Goal: Task Accomplishment & Management: Use online tool/utility

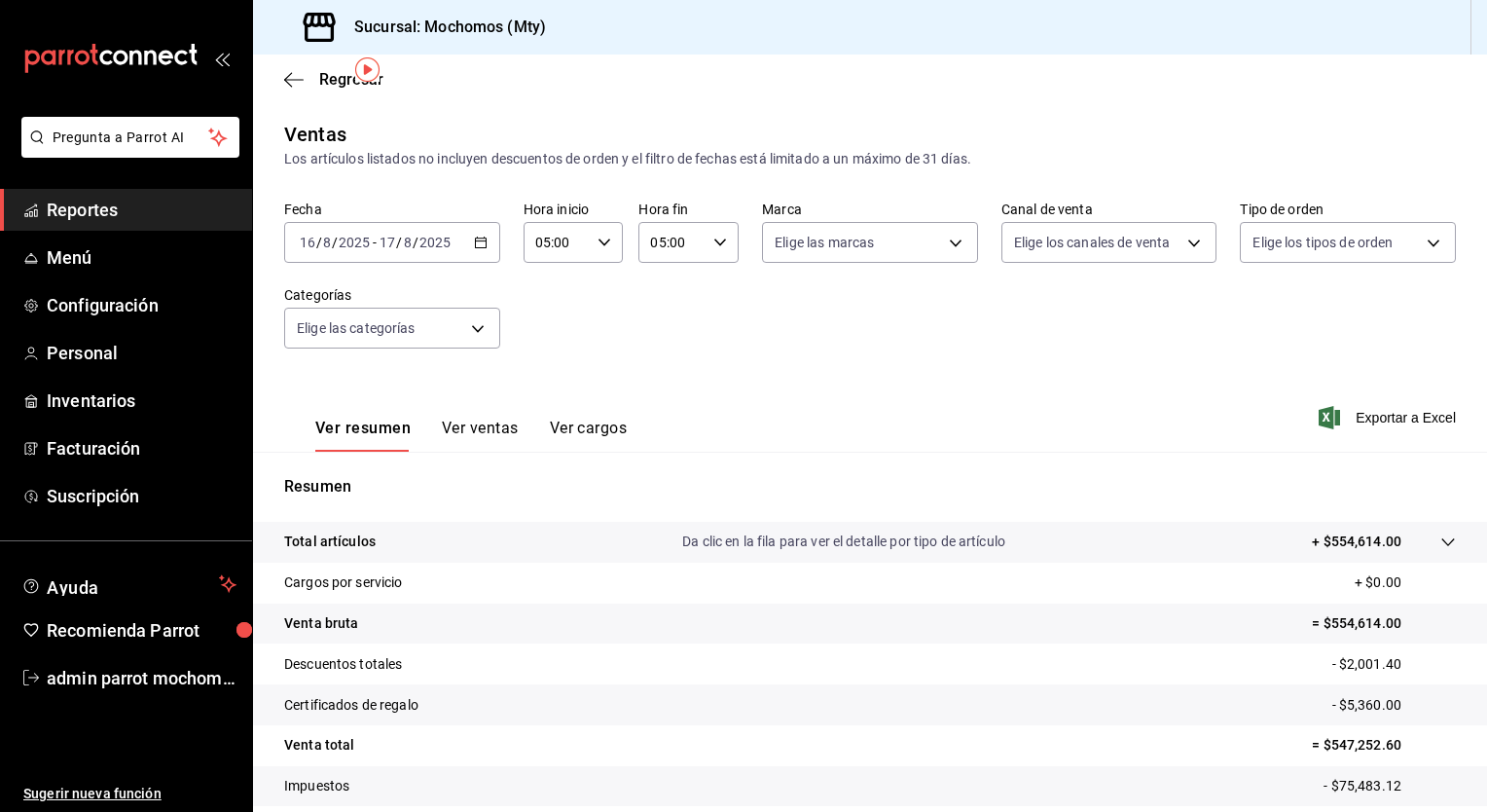
scroll to position [65, 0]
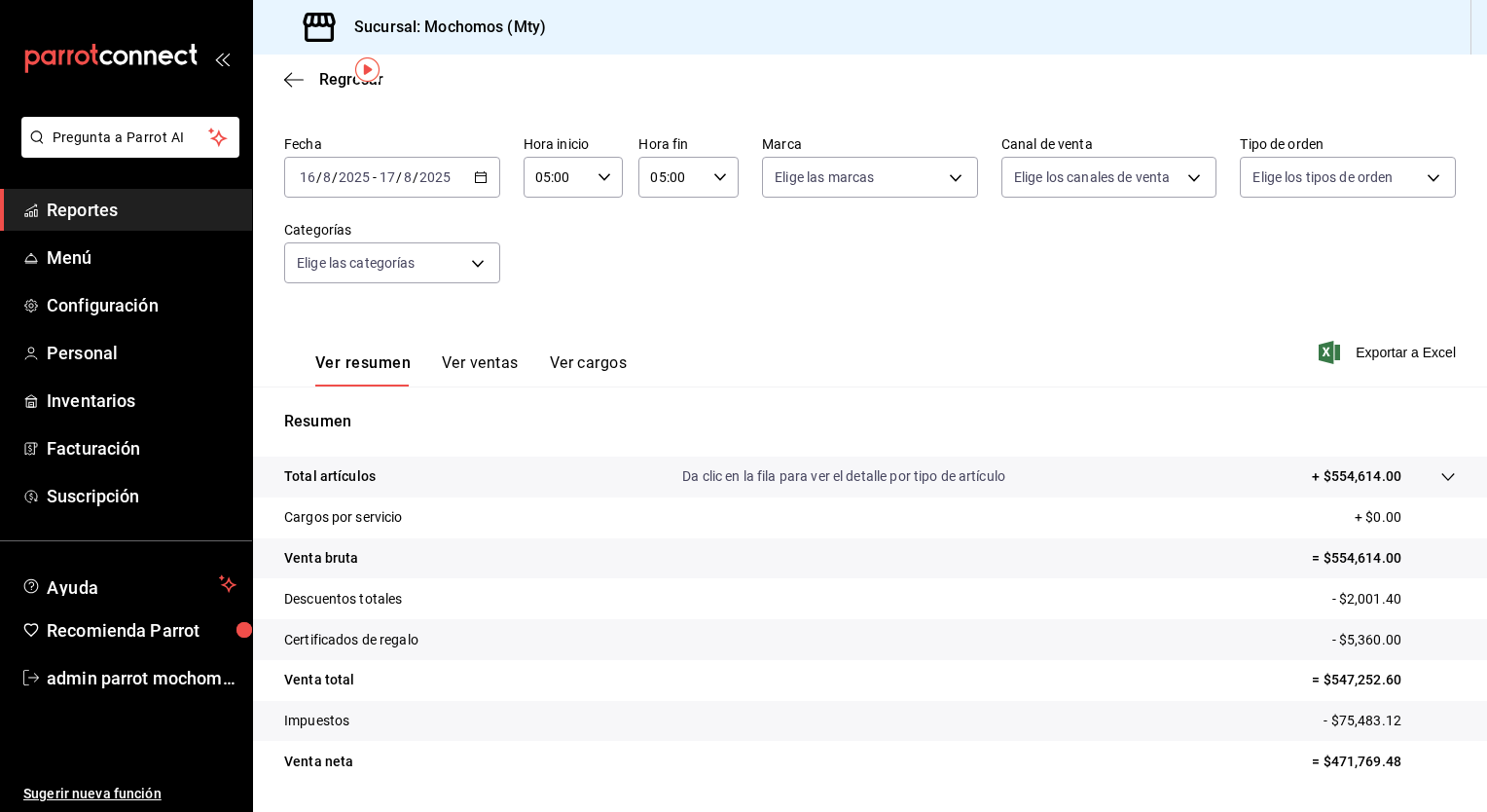
click at [489, 175] on div "[DATE] [DATE] - [DATE] [DATE]" at bounding box center [392, 176] width 216 height 41
click at [862, 358] on div "Ver resumen Ver ventas Ver cargos Exportar a Excel" at bounding box center [870, 347] width 1234 height 80
click at [479, 259] on body "Pregunta a Parrot AI Reportes Menú Configuración Personal Inventarios Facturaci…" at bounding box center [744, 406] width 1487 height 812
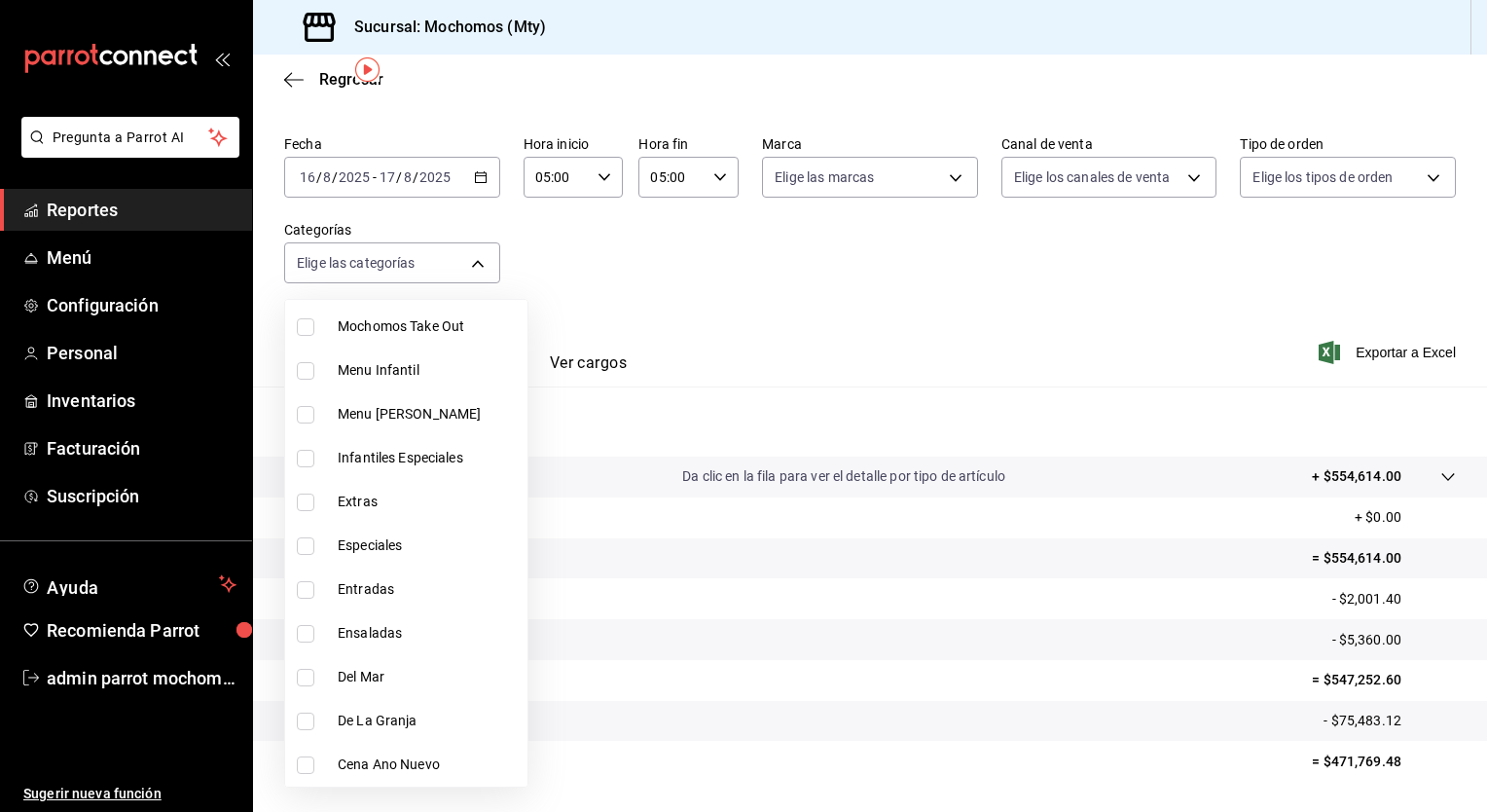
scroll to position [875, 0]
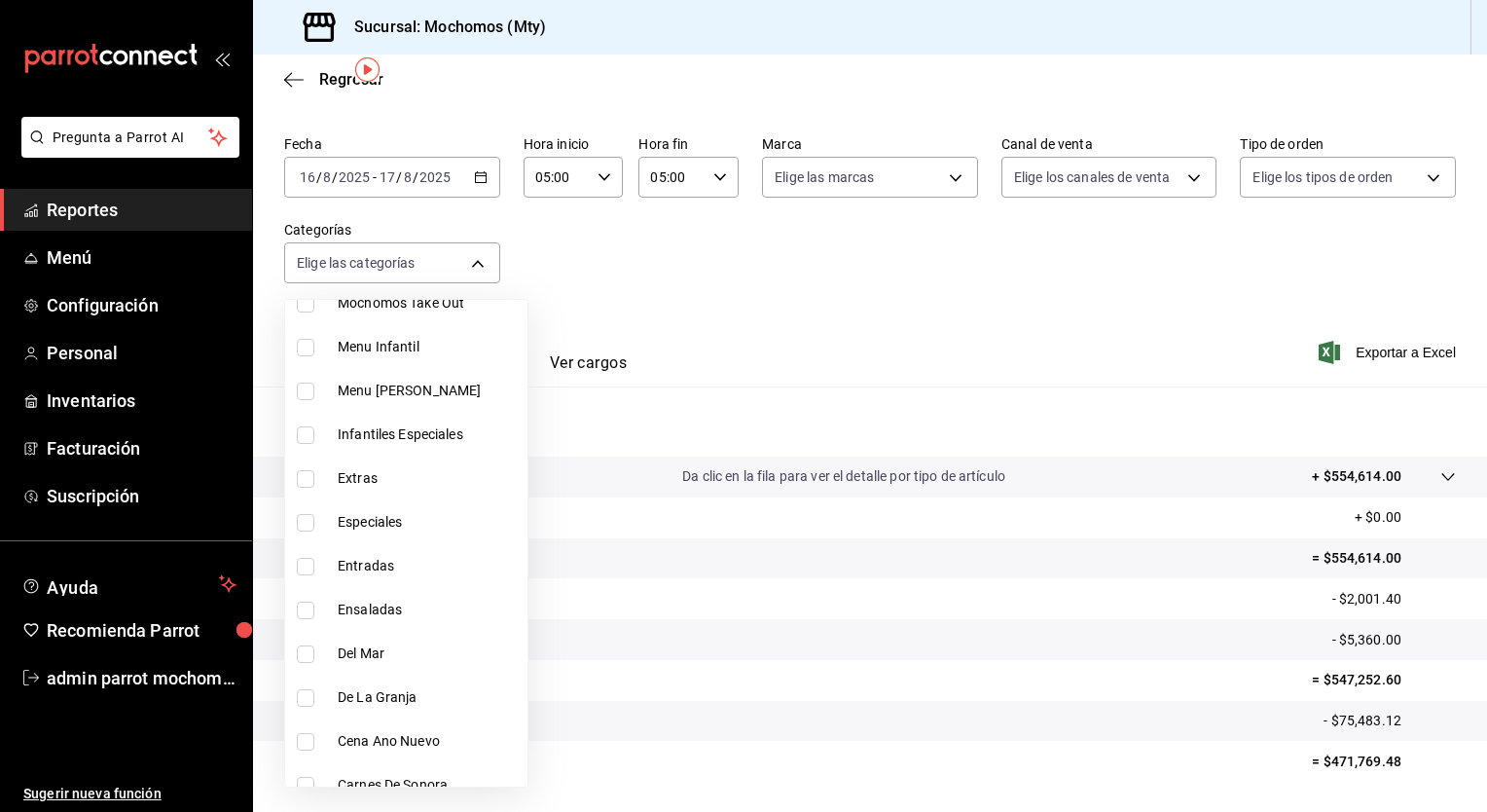
click at [371, 563] on span "Entradas" at bounding box center [429, 566] width 182 height 21
type input "8629d2f8-83e4-4a16-987f-a4d69394a062"
checkbox input "true"
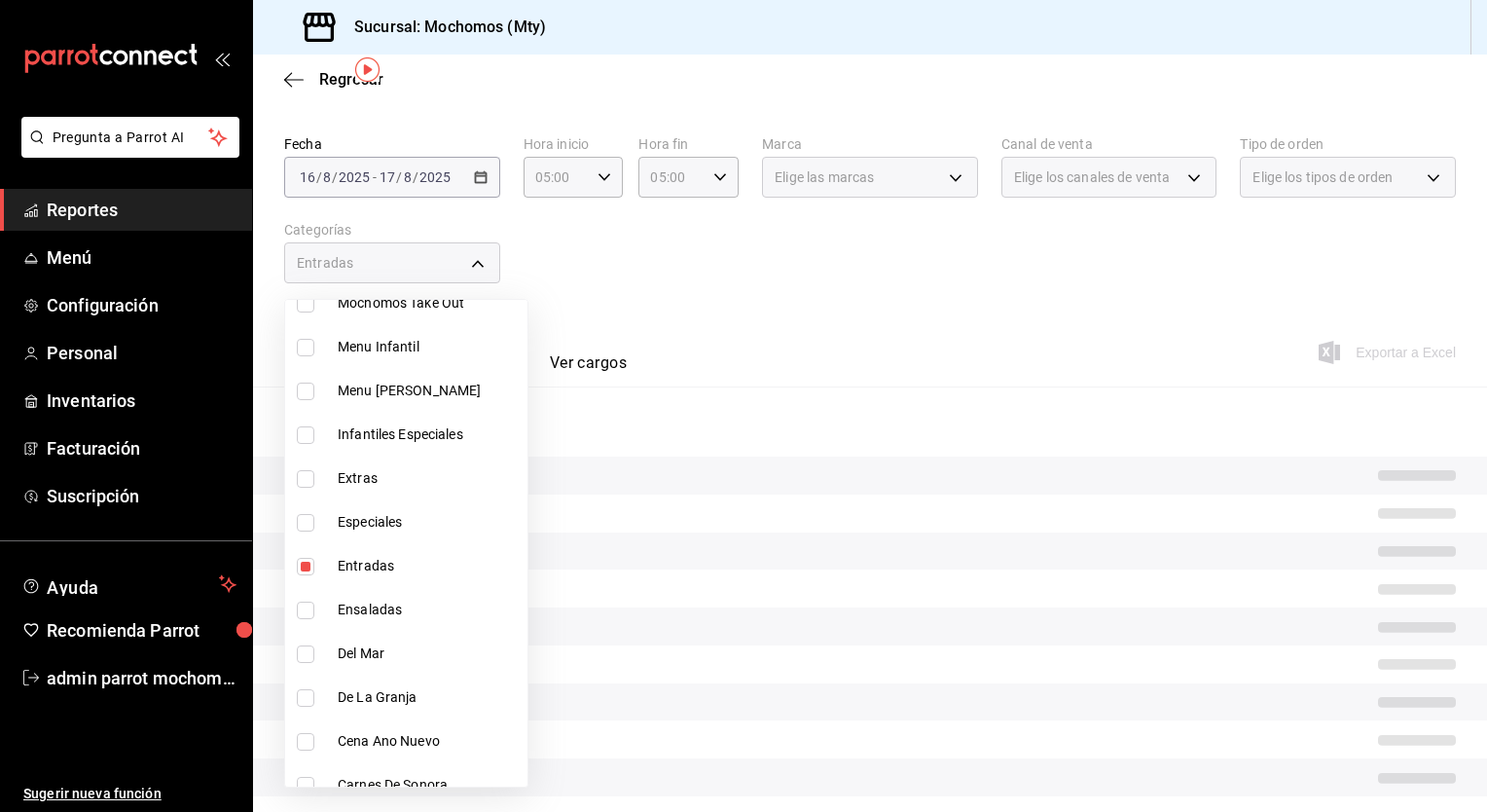
click at [679, 289] on div at bounding box center [744, 406] width 1487 height 812
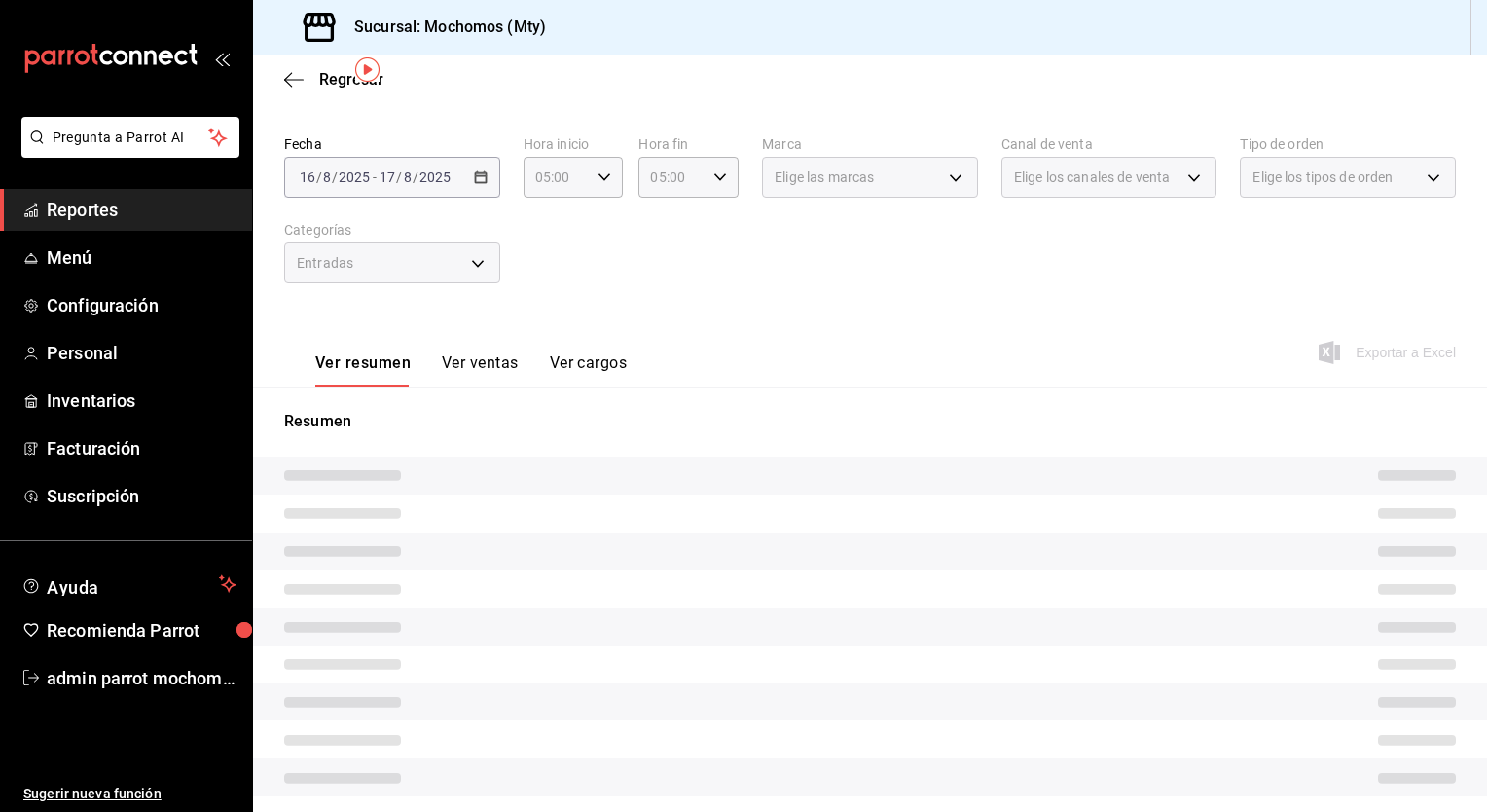
click at [471, 364] on button "Ver ventas" at bounding box center [479, 370] width 77 height 33
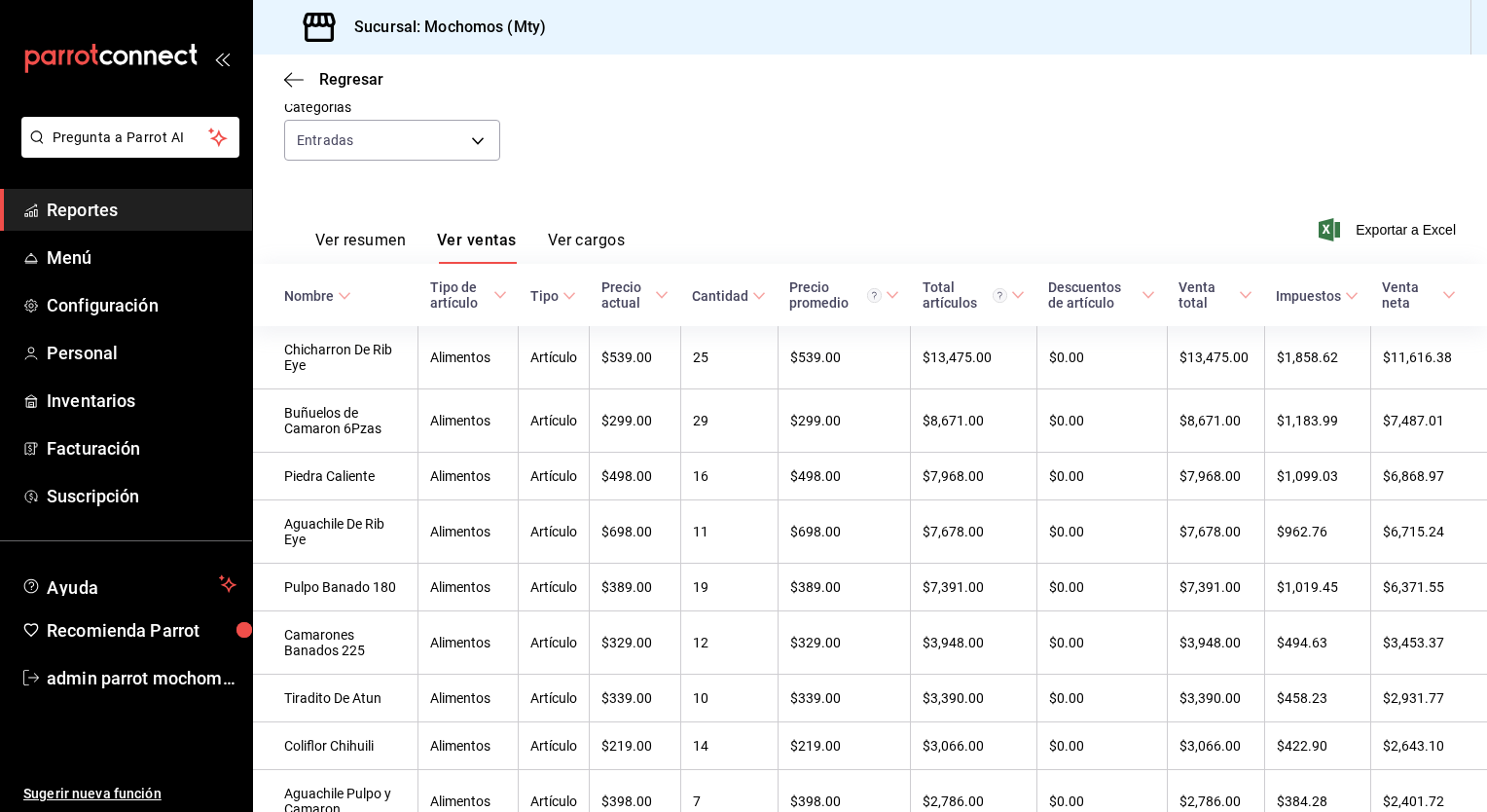
scroll to position [143, 0]
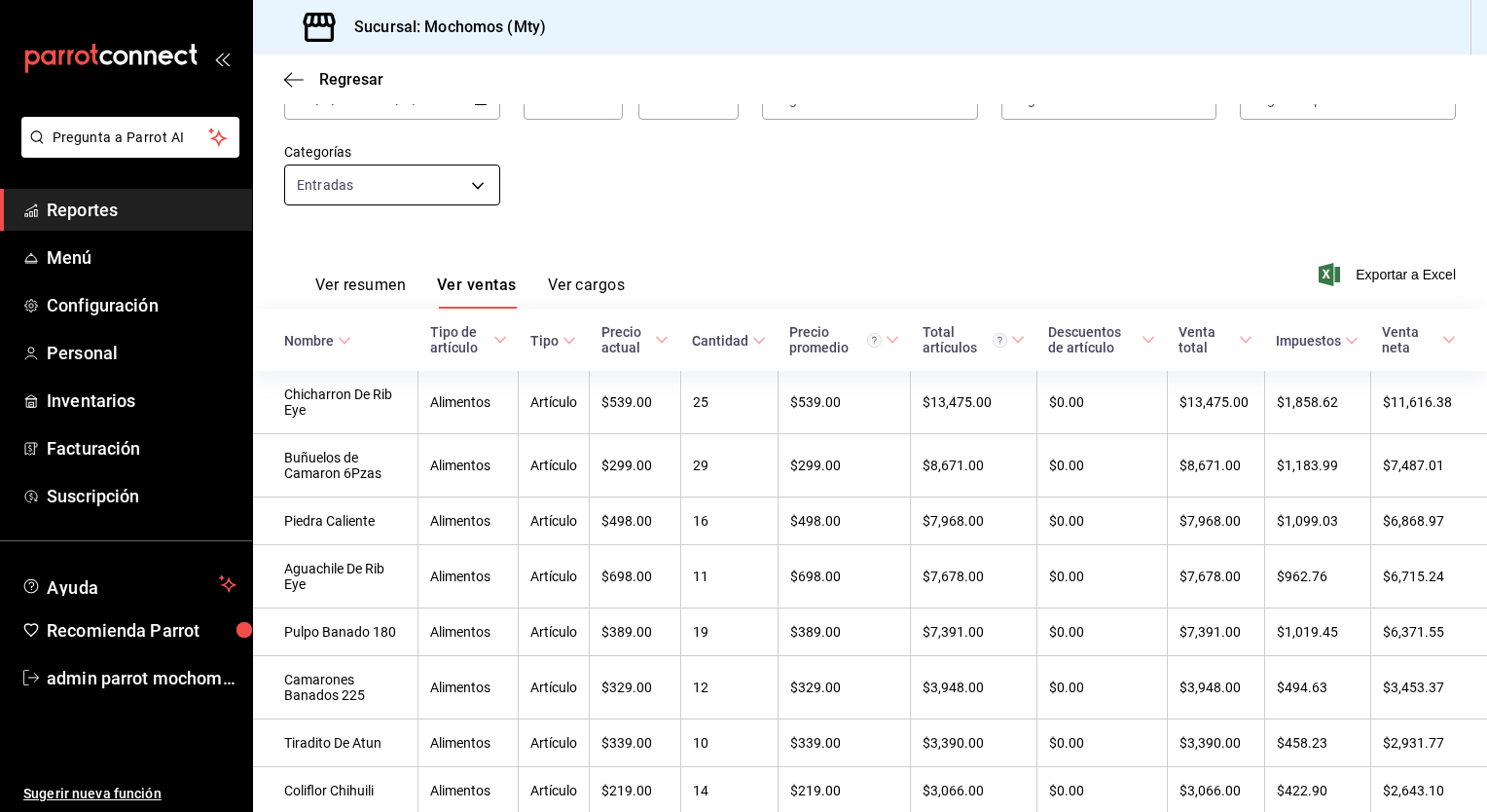
click at [477, 173] on body "Pregunta a Parrot AI Reportes Menú Configuración Personal Inventarios Facturaci…" at bounding box center [744, 406] width 1487 height 812
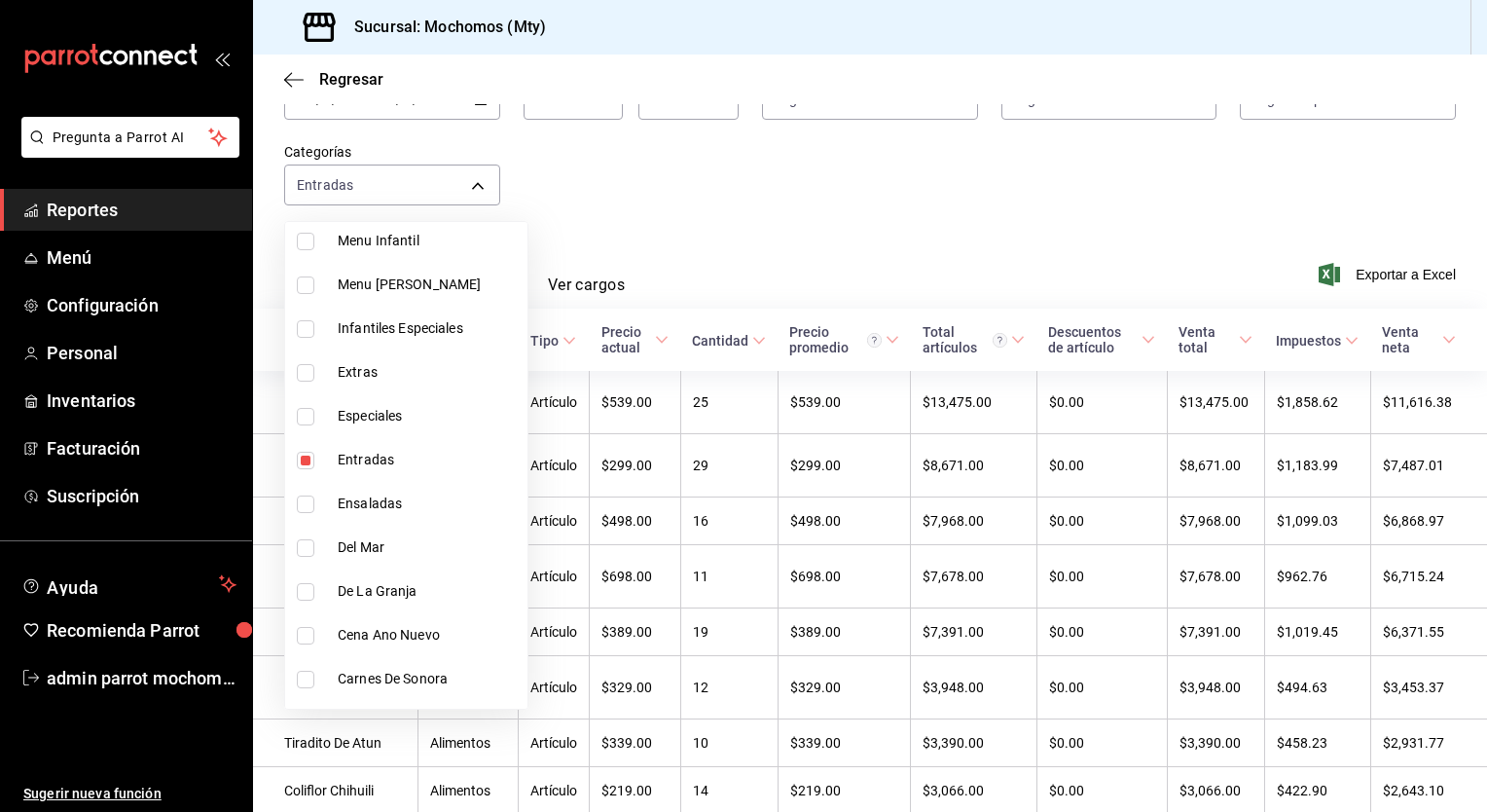
scroll to position [915, 0]
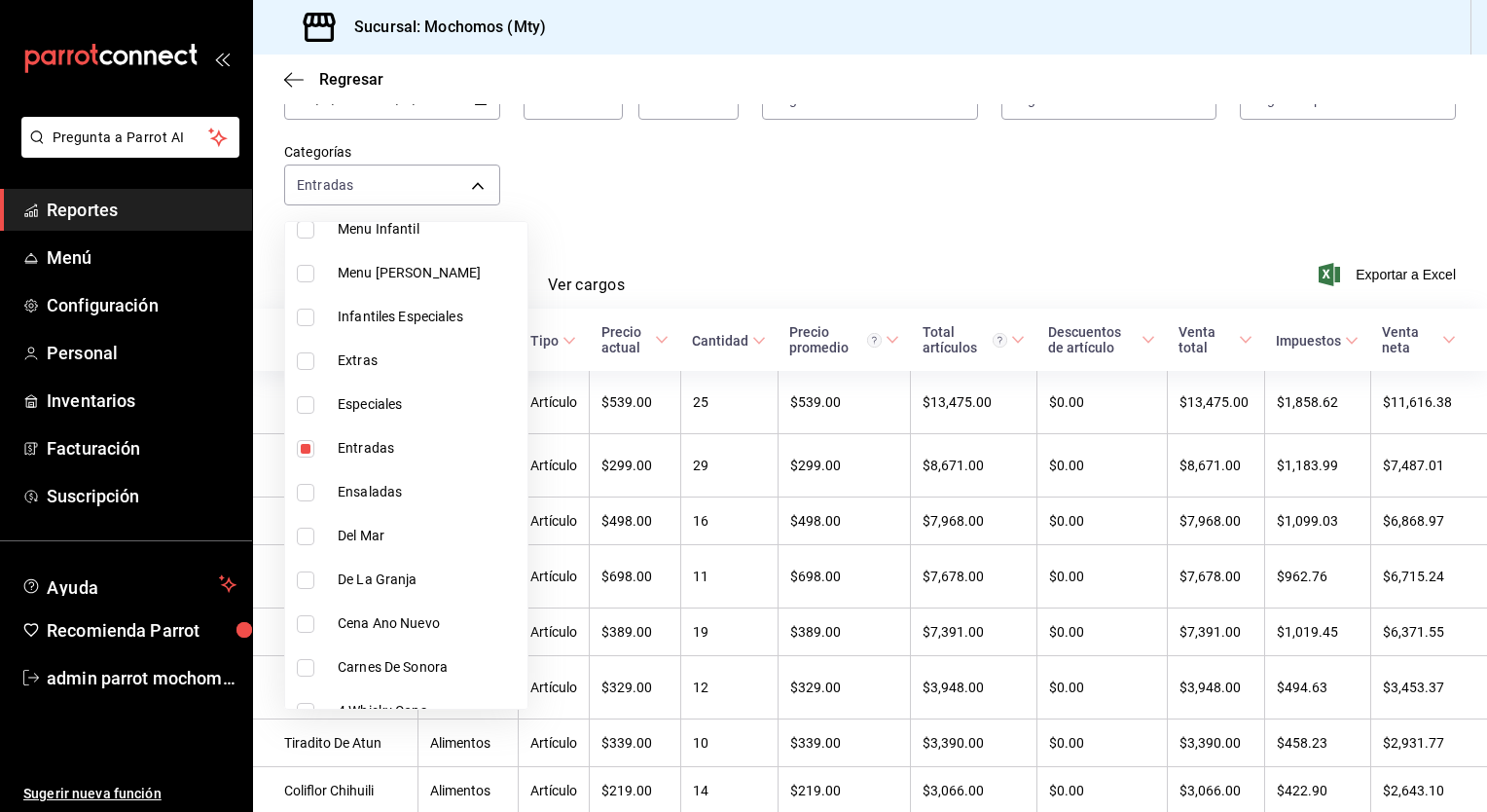
click at [310, 444] on input "checkbox" at bounding box center [306, 448] width 18 height 18
checkbox input "false"
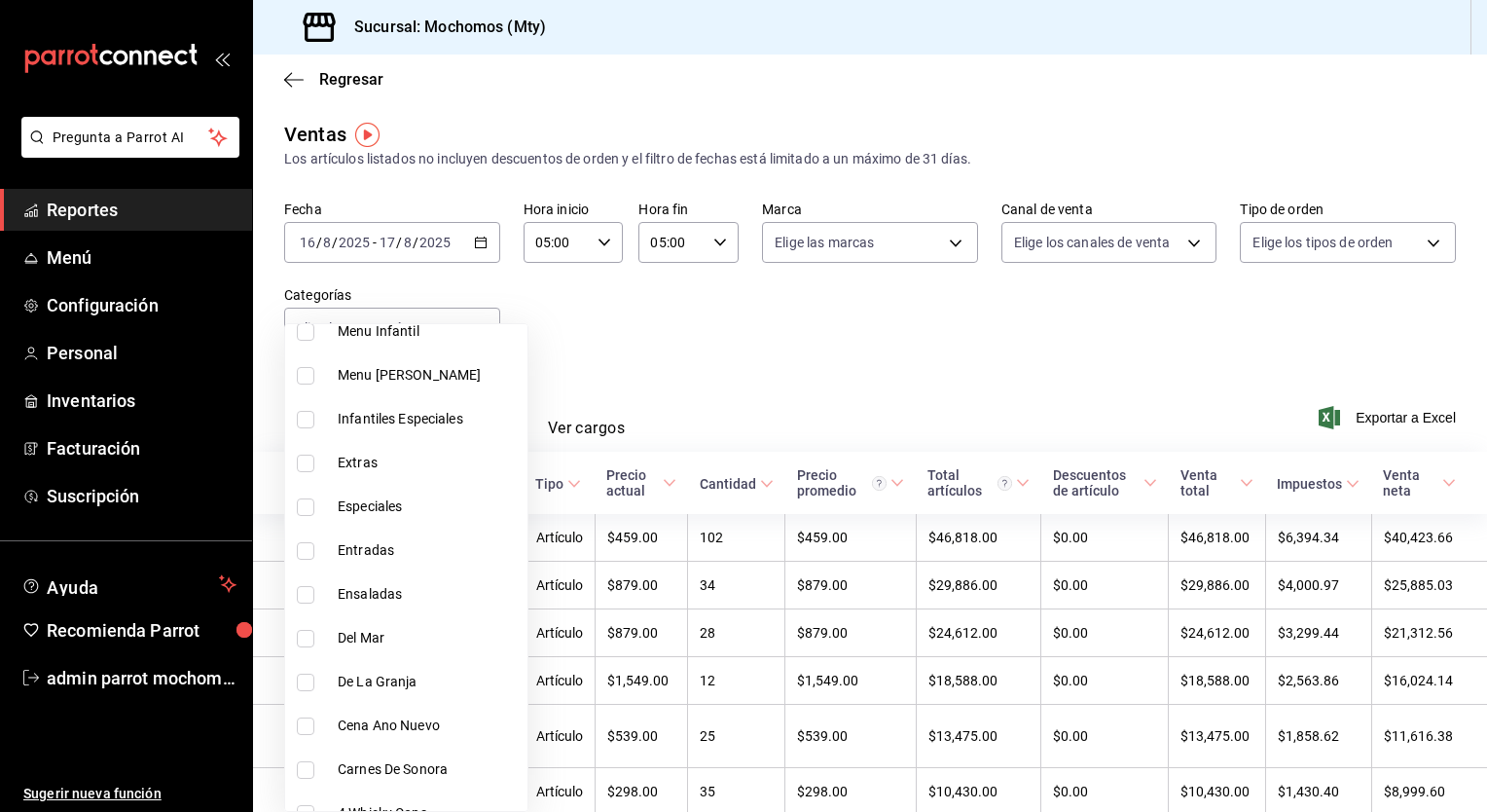
click at [331, 459] on li "Extras" at bounding box center [406, 462] width 242 height 44
type input "3199a536-79f9-4aa3-b71f-1b87ab67b89f"
checkbox input "true"
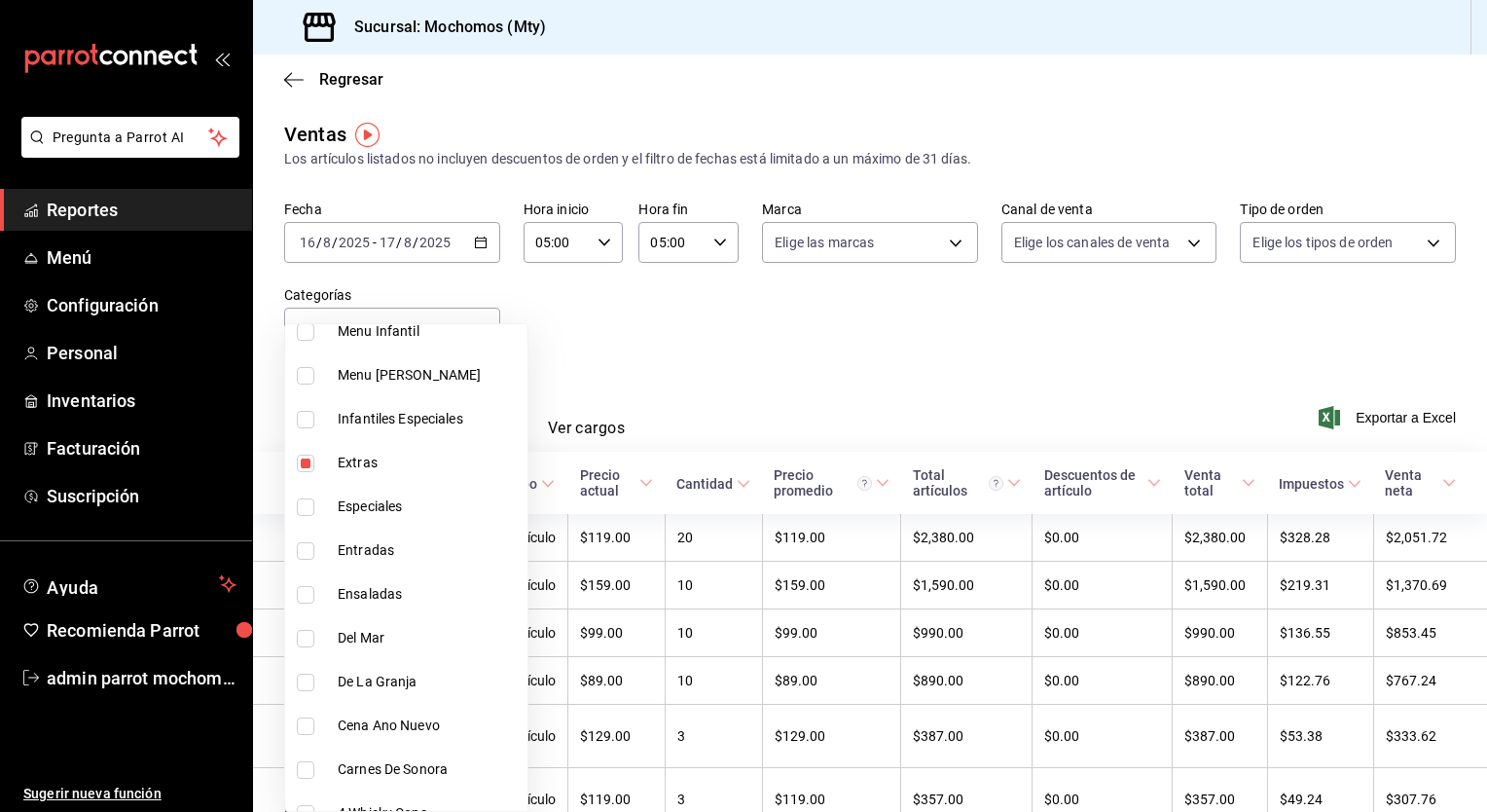
click at [645, 355] on div at bounding box center [744, 406] width 1487 height 812
